Goal: Use online tool/utility: Utilize a website feature to perform a specific function

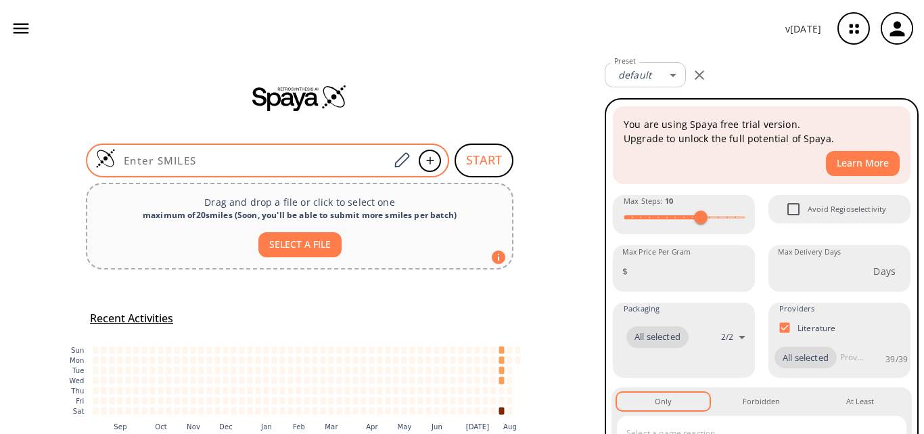
click at [181, 163] on input at bounding box center [252, 161] width 273 height 14
paste input "N=C(N)NNC(C1=CC=CC=C1)=O"
type input "N=C(N)NNC(C1=CC=CC=C1)=O"
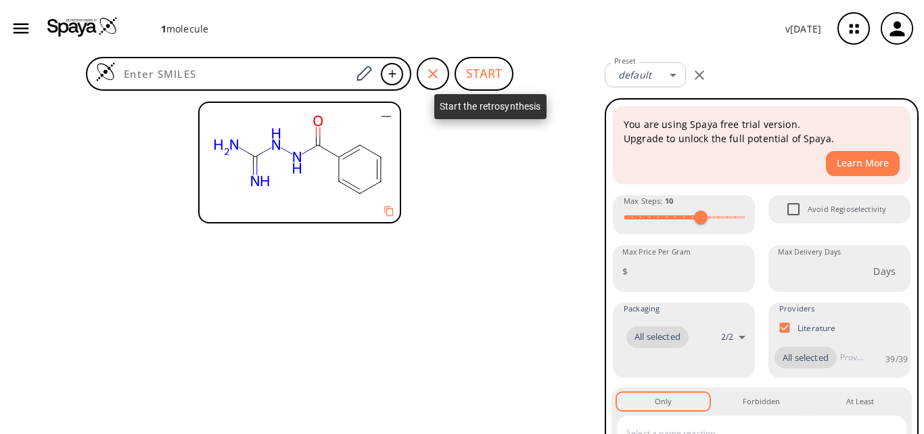
click at [492, 78] on button "START" at bounding box center [484, 74] width 59 height 34
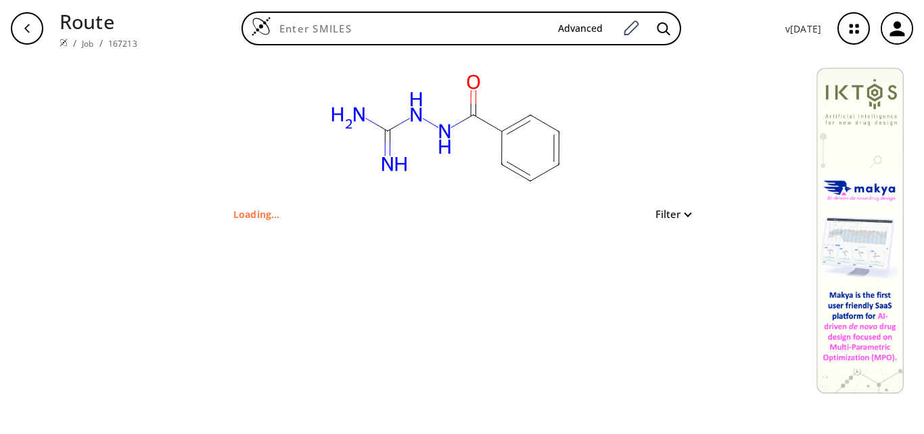
click at [895, 26] on icon "button" at bounding box center [897, 28] width 15 height 15
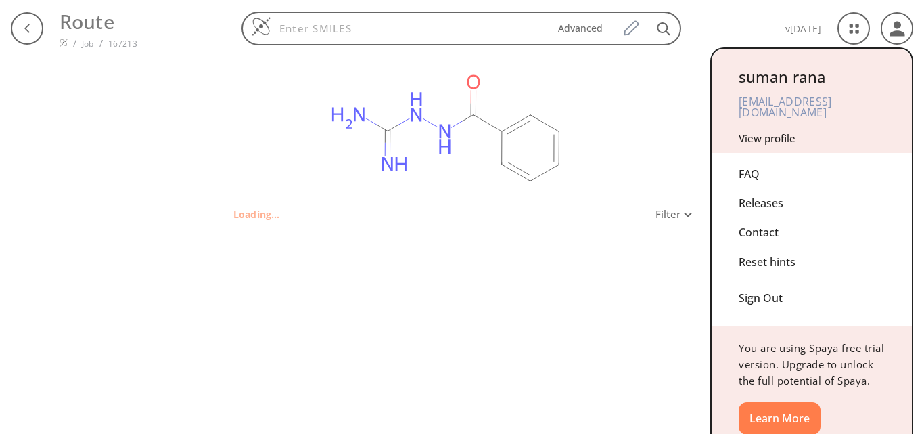
click at [88, 22] on div at bounding box center [462, 217] width 924 height 434
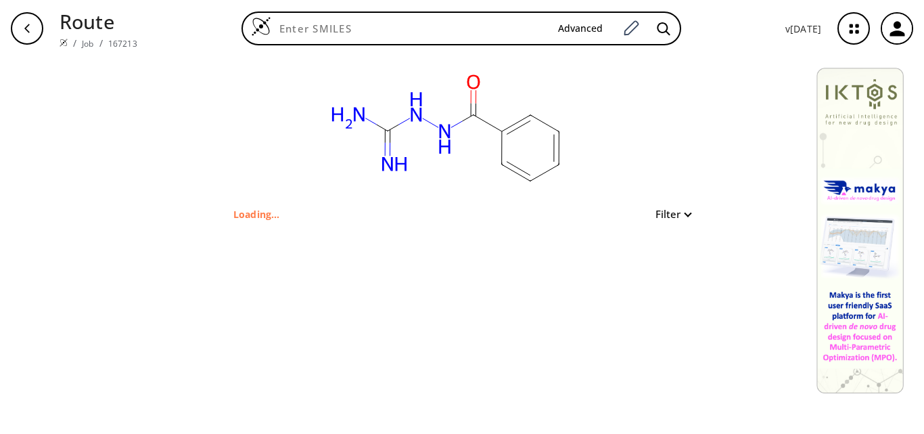
click at [28, 24] on icon "button" at bounding box center [27, 28] width 11 height 11
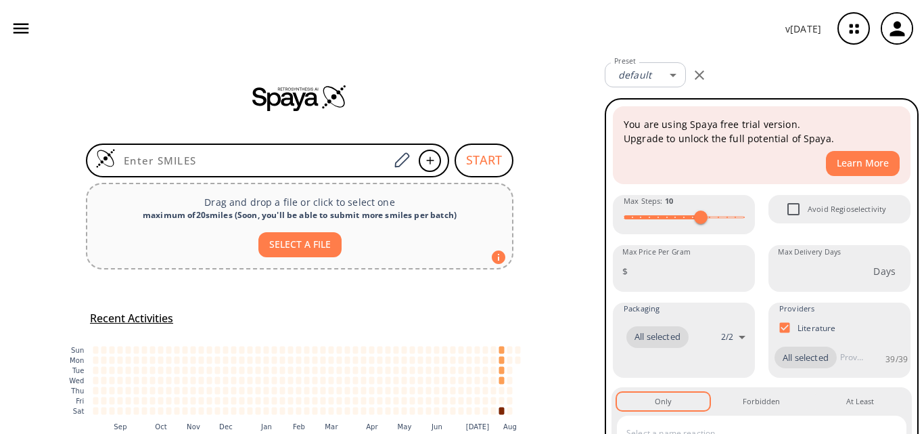
click at [28, 24] on icon "button" at bounding box center [22, 29] width 16 height 10
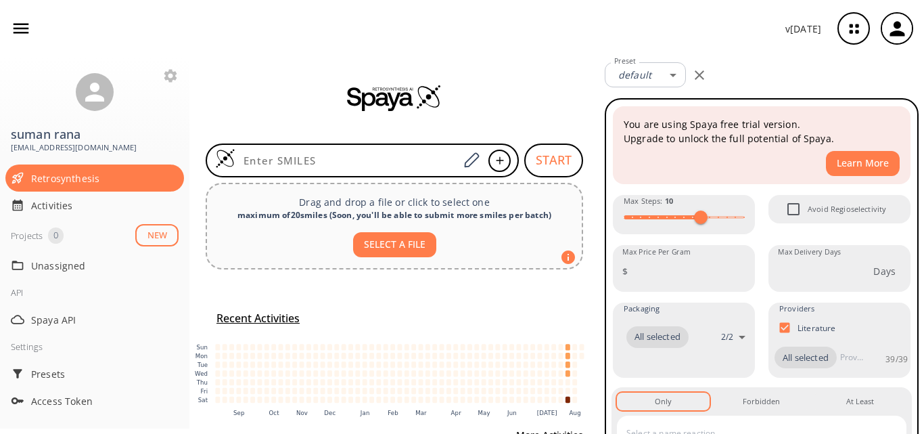
click at [524, 87] on div at bounding box center [394, 97] width 410 height 27
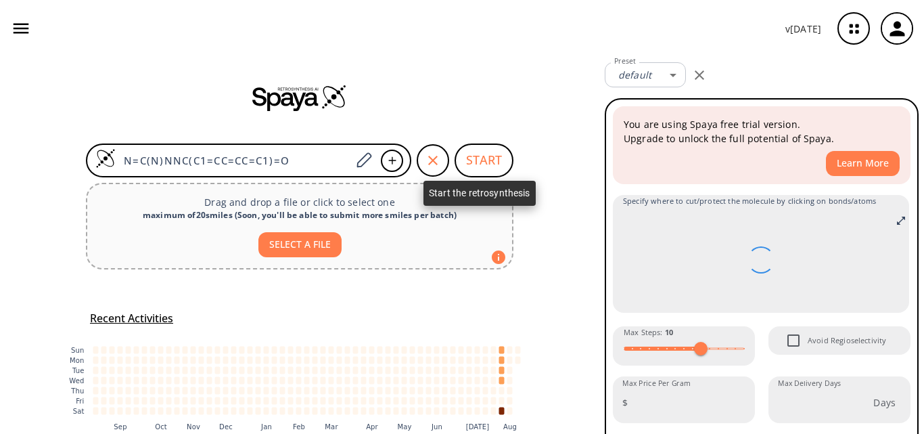
click at [497, 161] on button "START" at bounding box center [484, 160] width 59 height 34
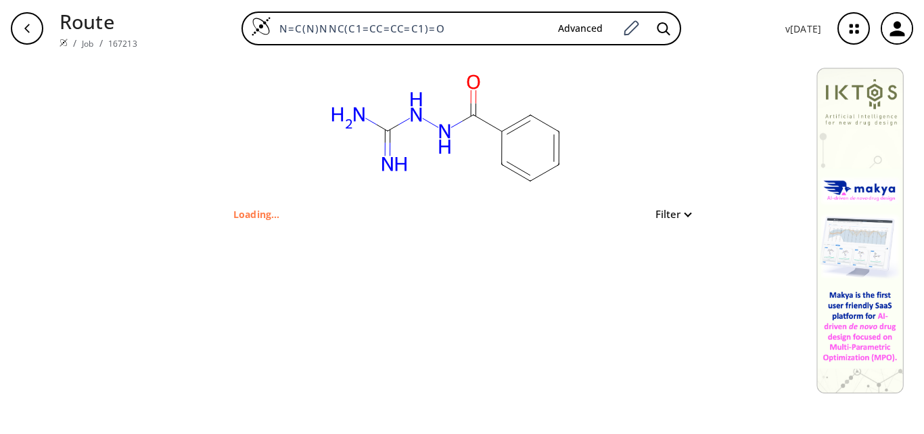
type input "O=C(NNC(N)=N)C1=CC=CC=C1"
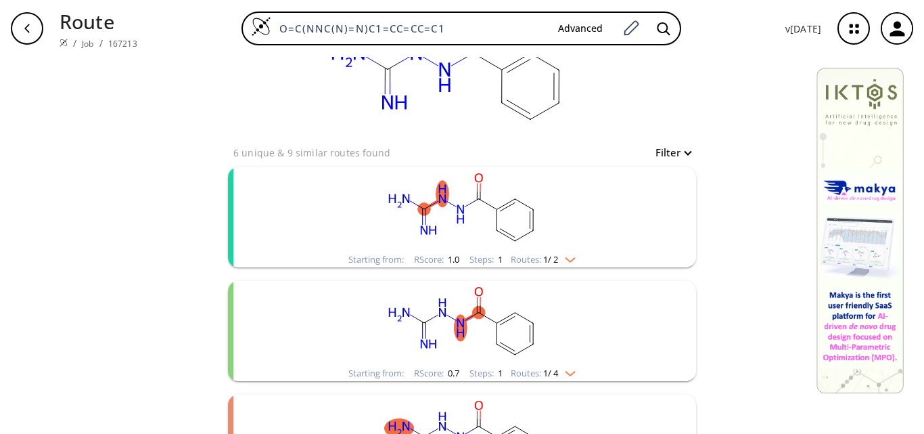
scroll to position [68, 0]
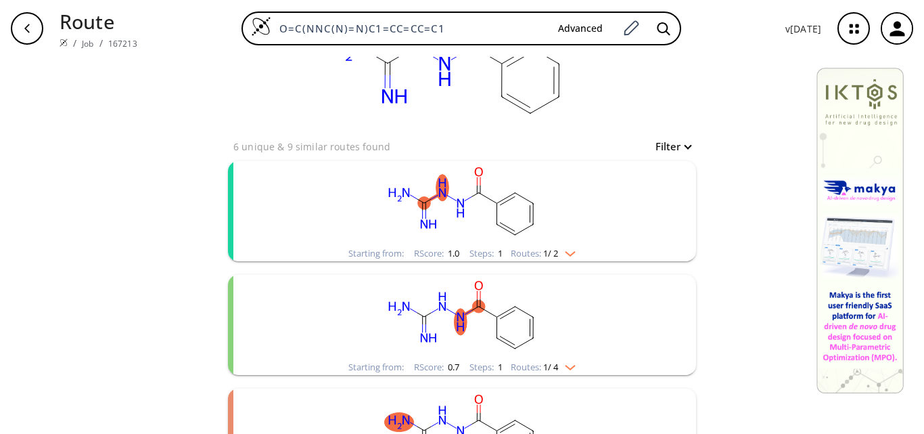
click at [460, 331] on ellipse "clusters" at bounding box center [461, 321] width 13 height 26
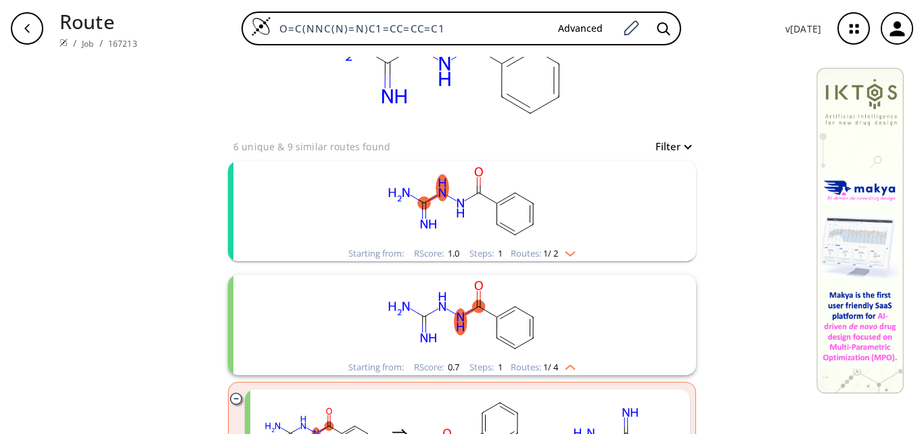
scroll to position [135, 0]
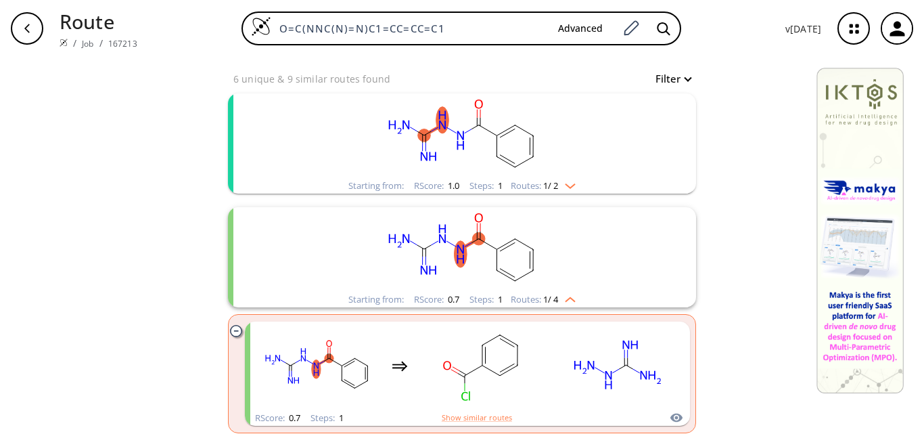
click at [456, 127] on ellipse "clusters" at bounding box center [461, 140] width 13 height 26
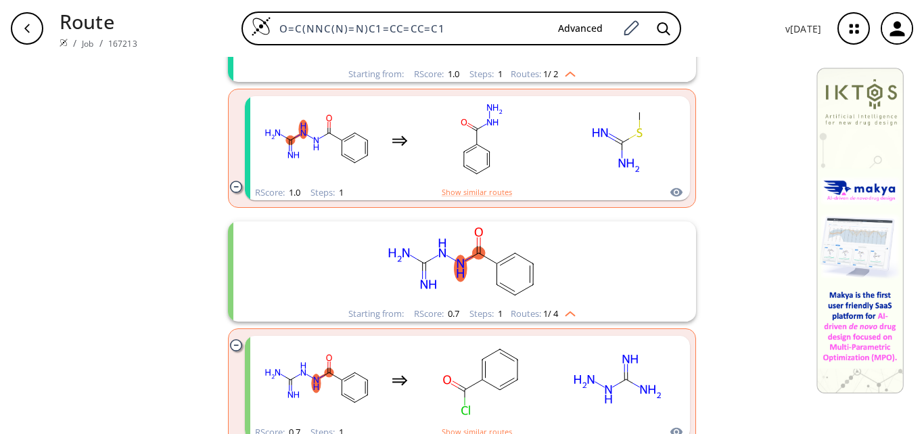
scroll to position [271, 0]
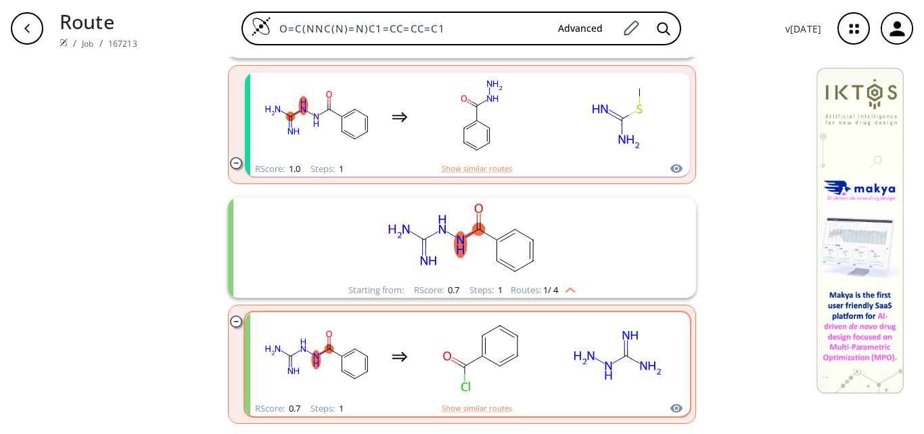
click at [548, 374] on div "clusters" at bounding box center [467, 356] width 422 height 89
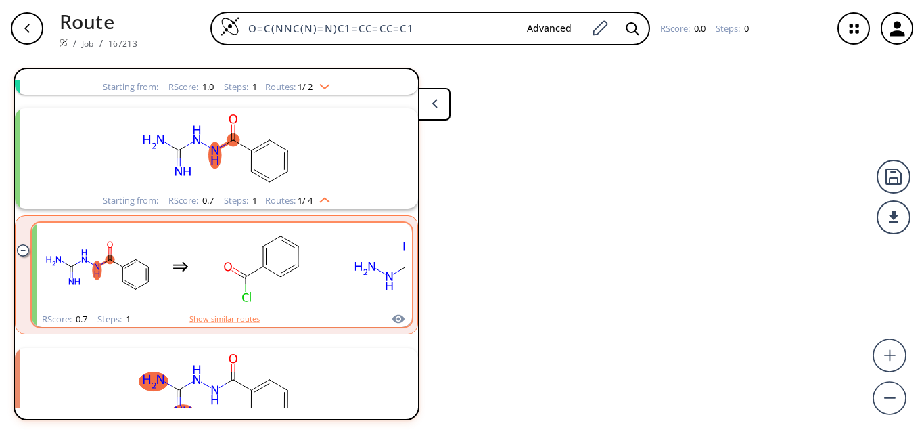
scroll to position [145, 0]
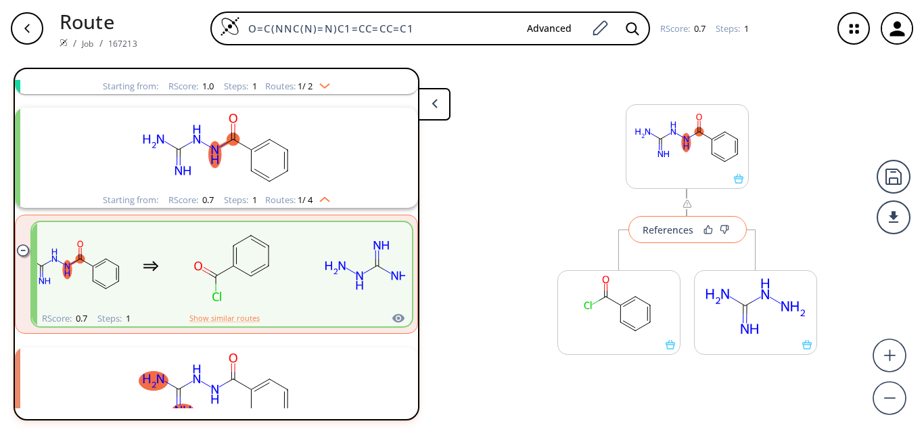
click at [672, 225] on div "References" at bounding box center [668, 229] width 51 height 9
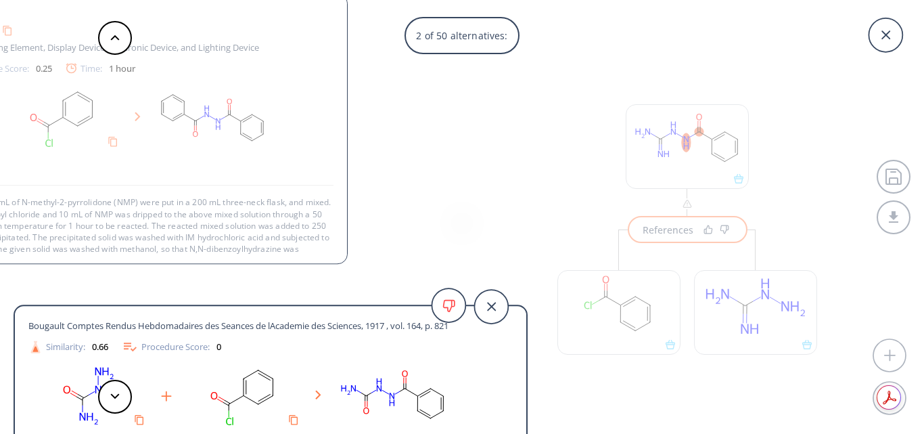
scroll to position [14, 0]
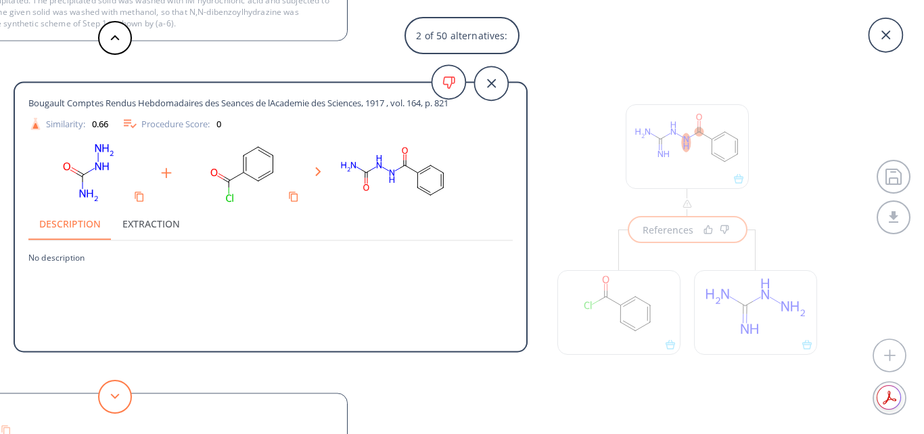
click at [122, 398] on button at bounding box center [115, 397] width 34 height 34
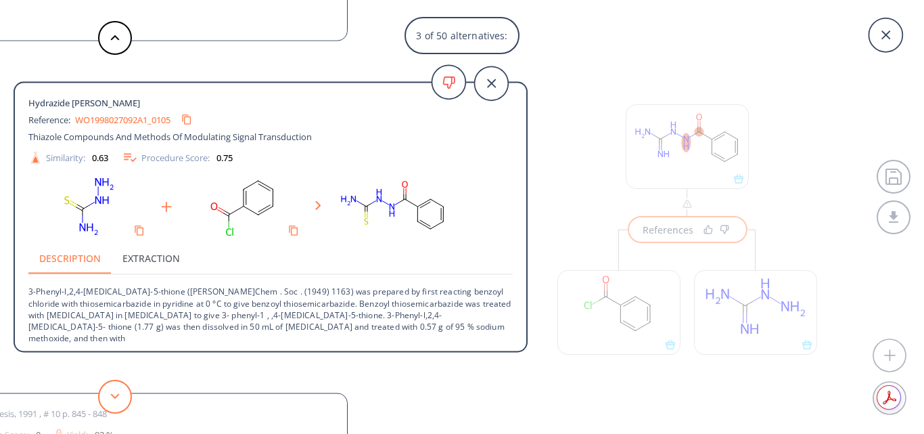
click at [122, 394] on button at bounding box center [115, 397] width 34 height 34
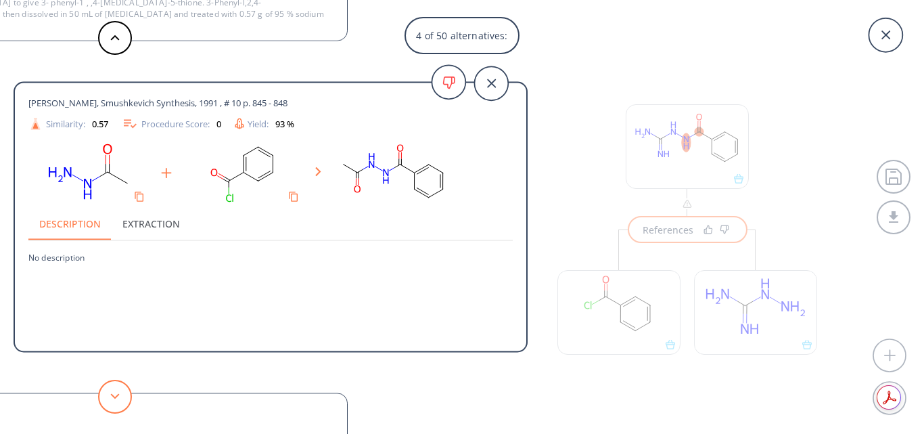
click at [122, 394] on button at bounding box center [115, 397] width 34 height 34
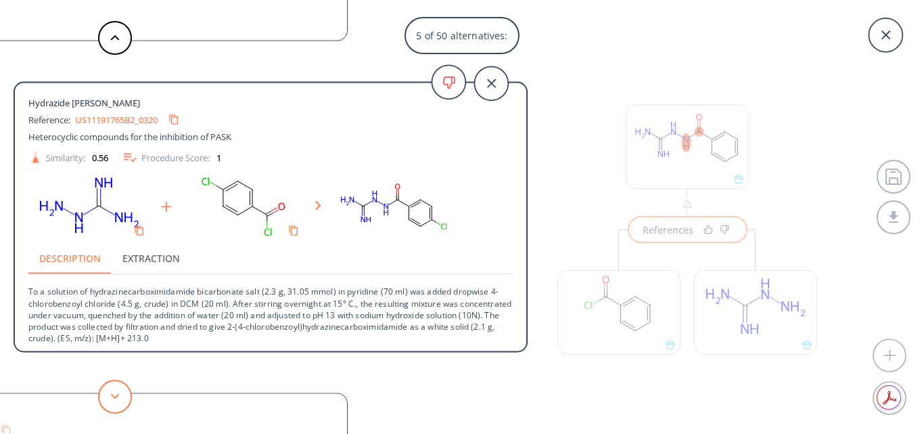
click at [122, 394] on button at bounding box center [115, 397] width 34 height 34
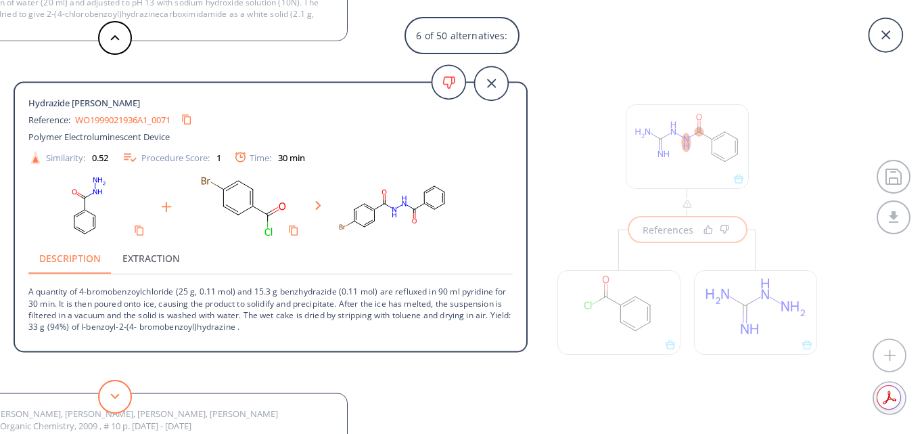
click at [122, 394] on button at bounding box center [115, 397] width 34 height 34
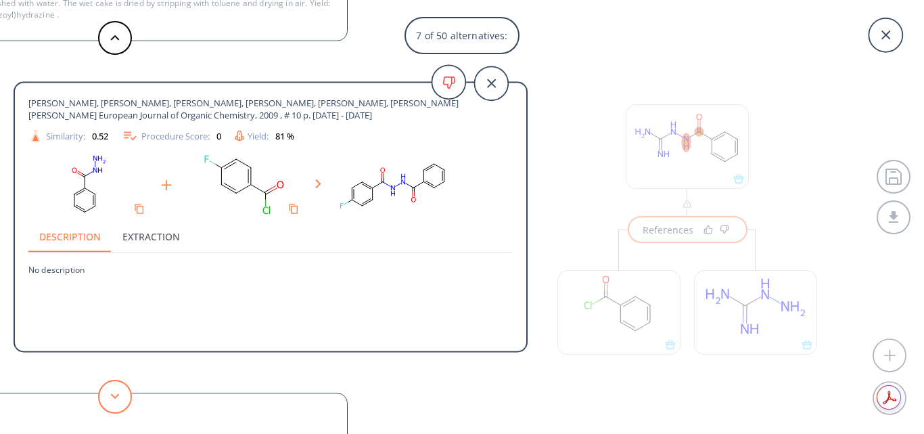
click at [122, 394] on button at bounding box center [115, 397] width 34 height 34
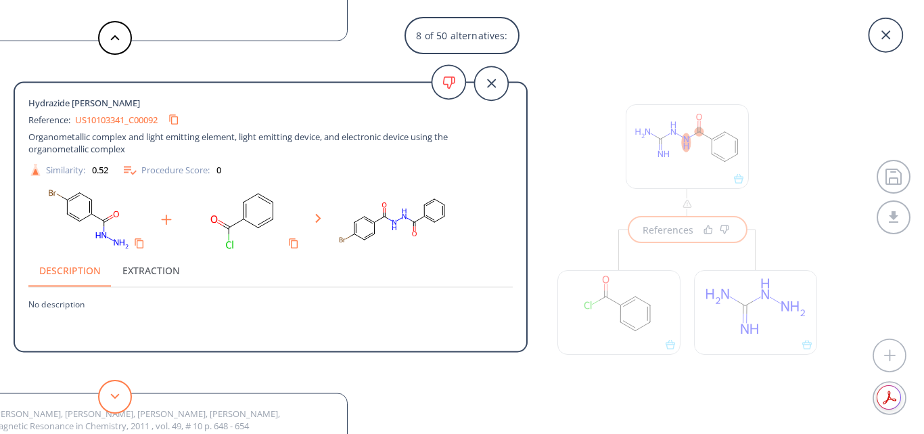
click at [122, 394] on button at bounding box center [115, 397] width 34 height 34
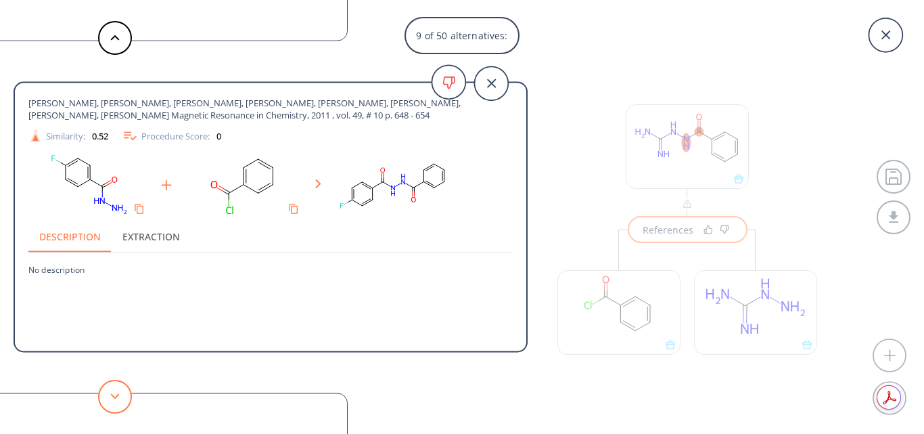
click at [122, 394] on button at bounding box center [115, 397] width 34 height 34
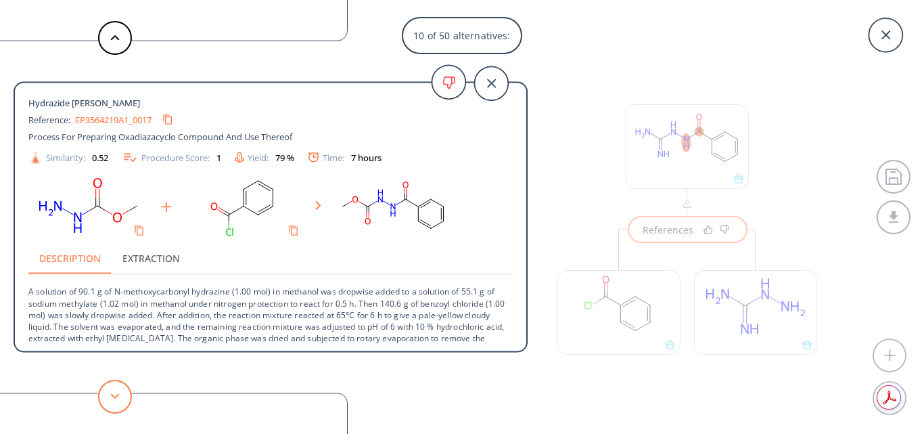
click at [122, 394] on button at bounding box center [115, 397] width 34 height 34
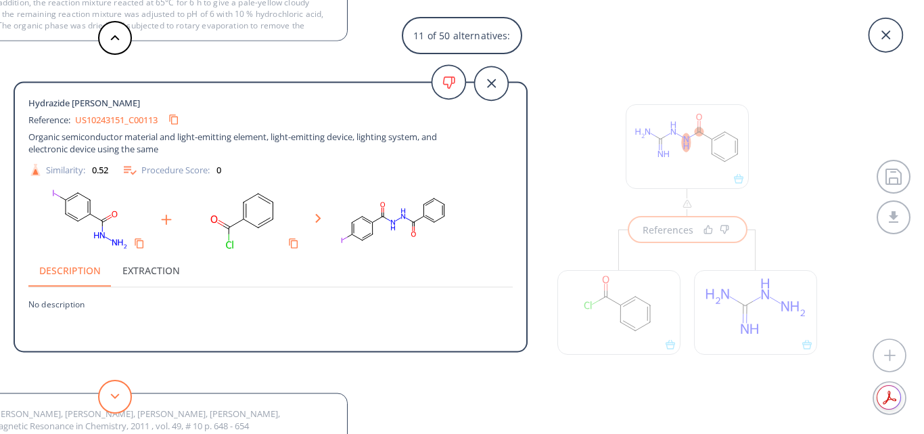
click at [122, 394] on button at bounding box center [115, 397] width 34 height 34
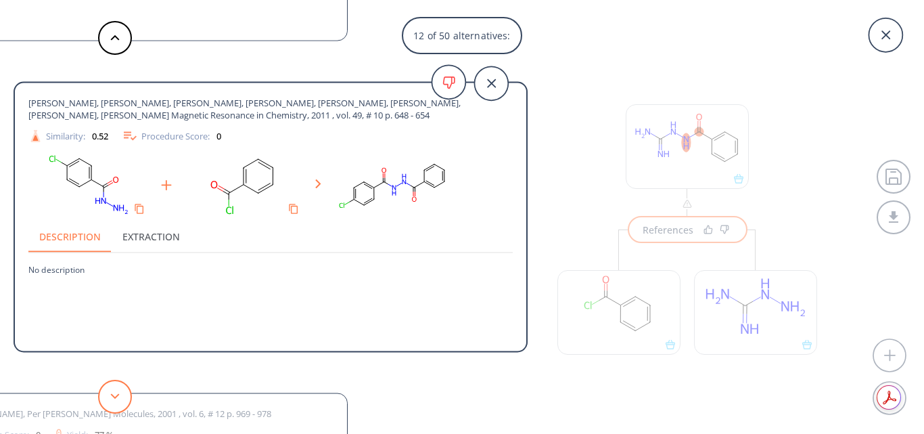
click at [122, 394] on button at bounding box center [115, 397] width 34 height 34
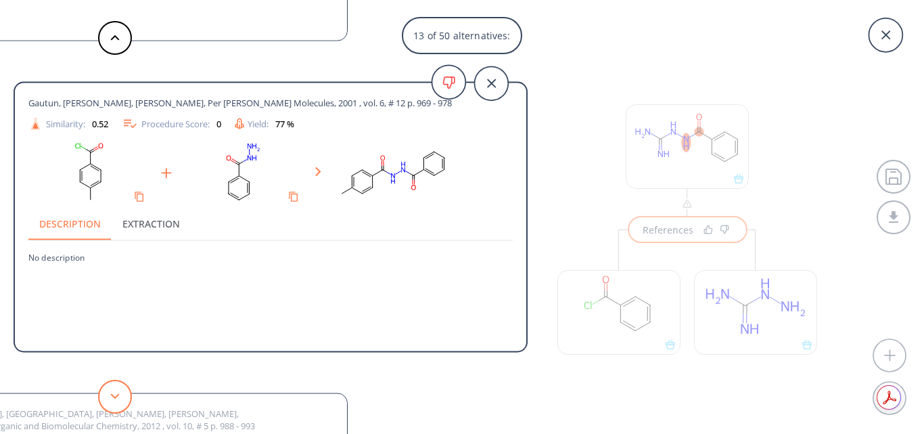
click at [122, 394] on button at bounding box center [115, 397] width 34 height 34
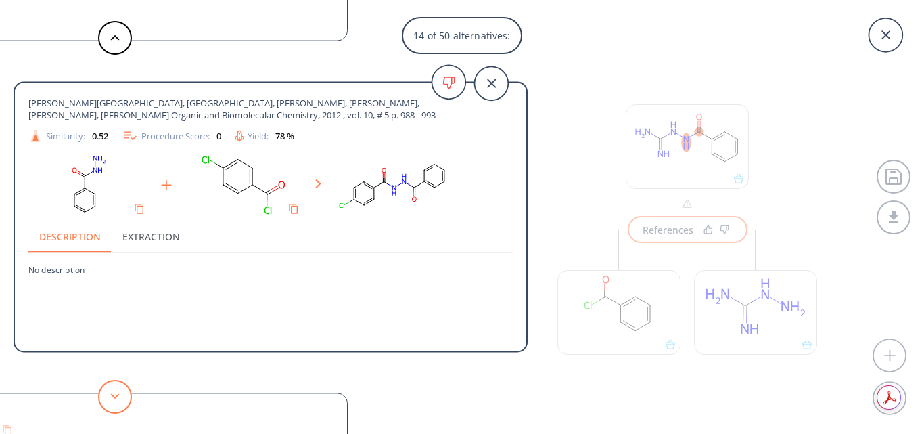
click at [122, 394] on button at bounding box center [115, 397] width 34 height 34
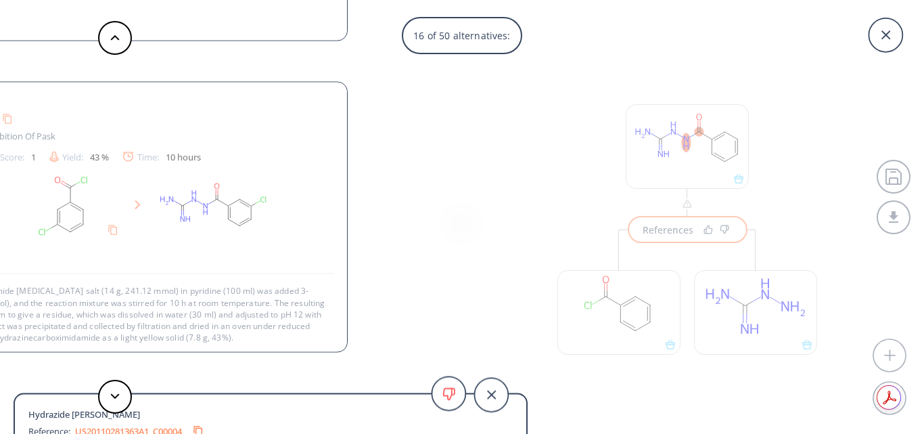
scroll to position [2, 0]
